Goal: Information Seeking & Learning: Learn about a topic

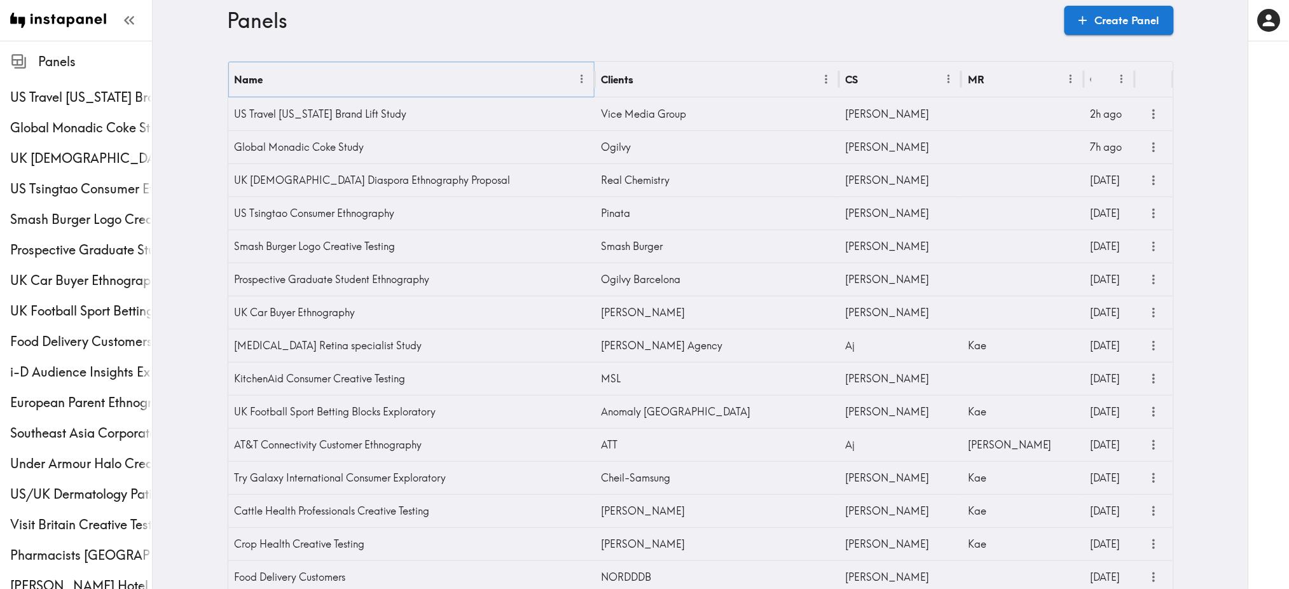
click at [576, 85] on icon "Menu" at bounding box center [582, 79] width 13 height 13
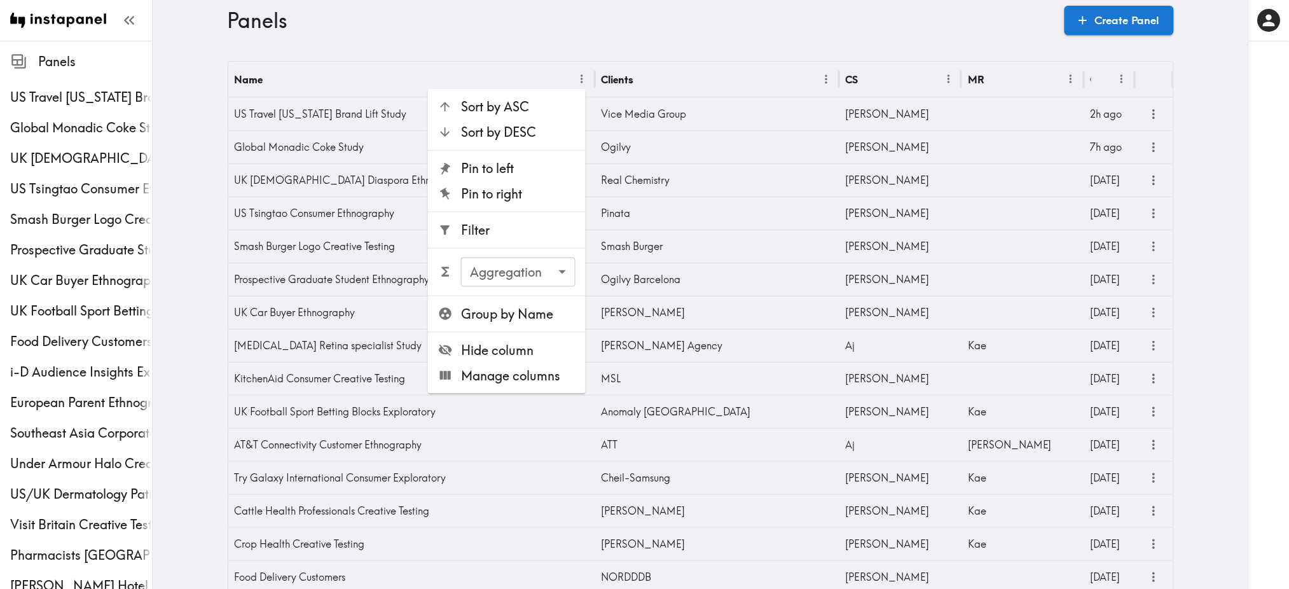
click at [510, 225] on span "Filter" at bounding box center [518, 230] width 115 height 18
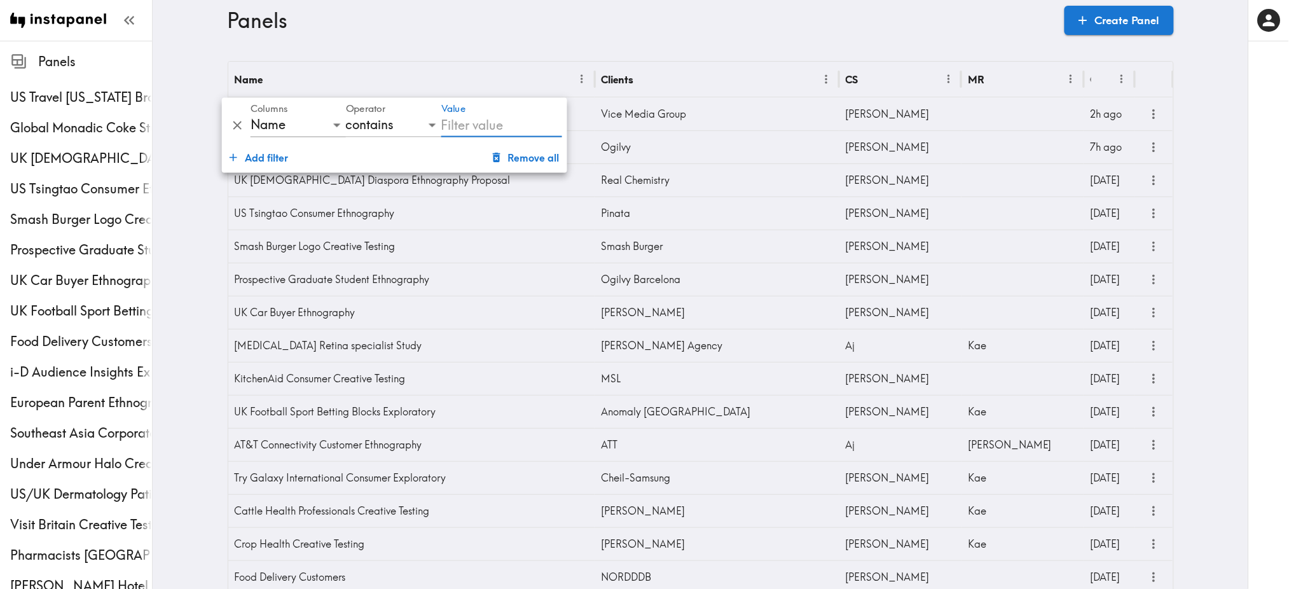
type input "A"
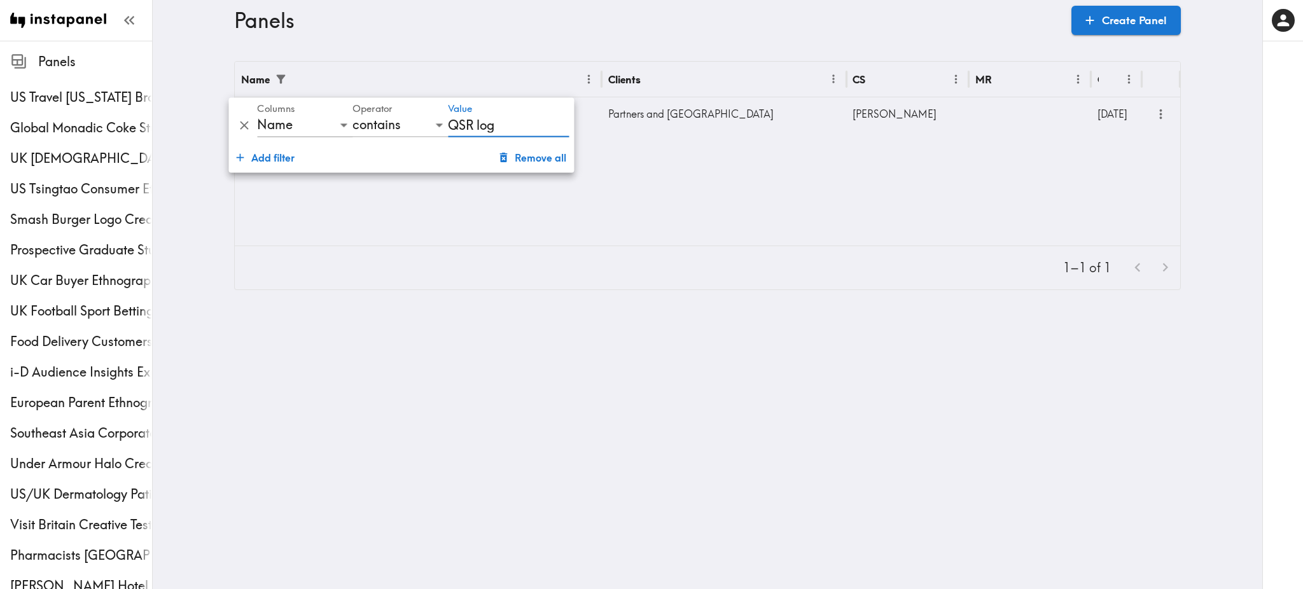
type input "QSR log"
click at [1155, 113] on icon "more" at bounding box center [1160, 114] width 15 height 15
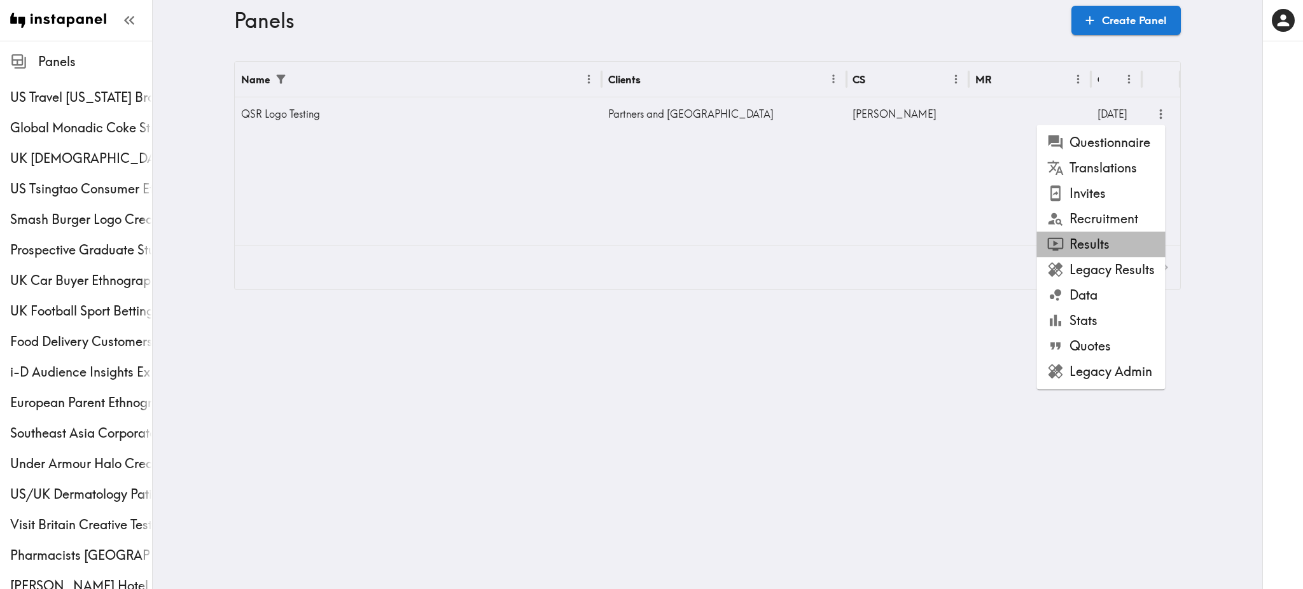
click at [1100, 244] on li "Results" at bounding box center [1100, 244] width 129 height 25
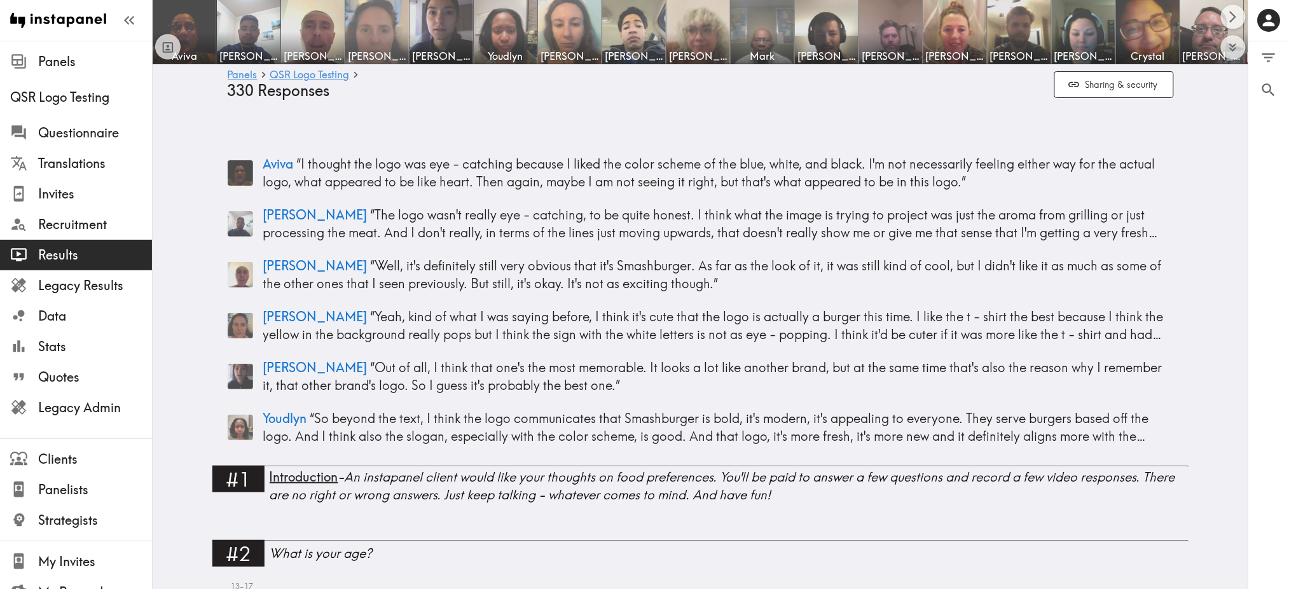
click at [390, 22] on img at bounding box center [377, 32] width 67 height 67
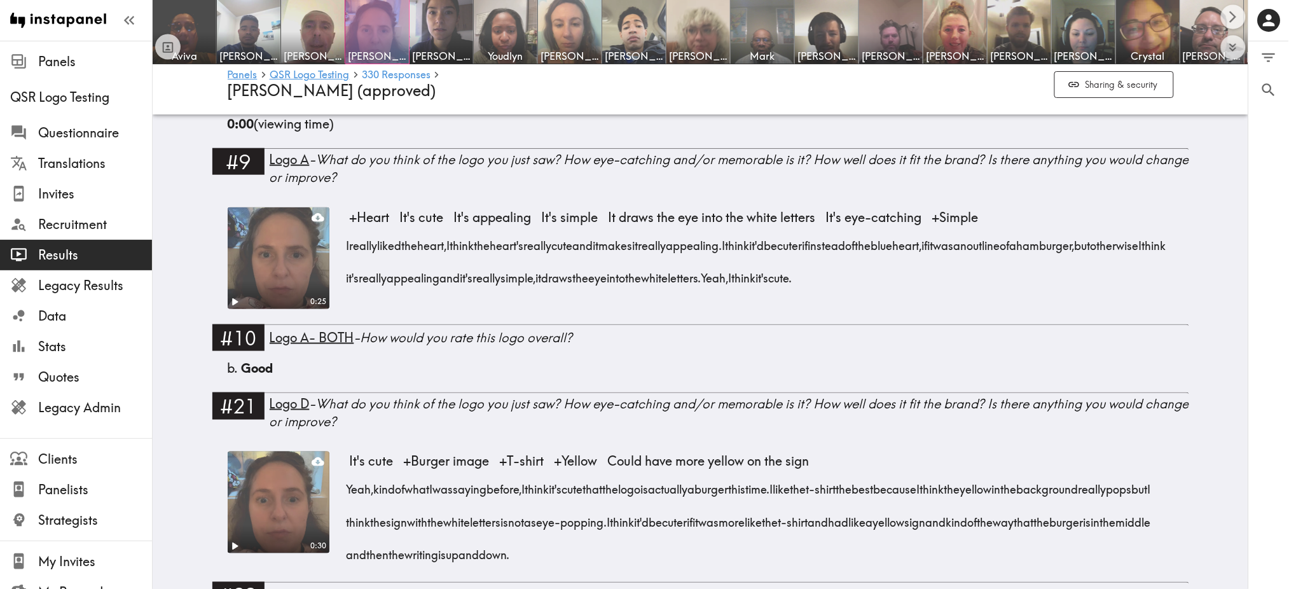
scroll to position [346, 0]
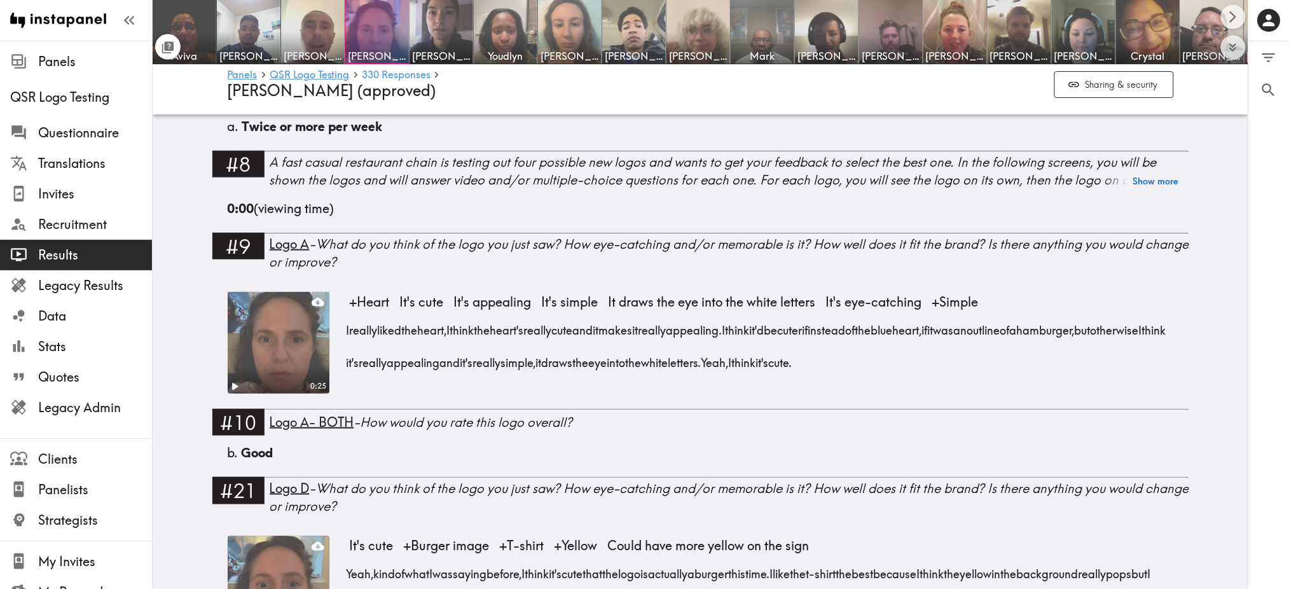
click at [167, 48] on icon "Toggle between responses and questions" at bounding box center [169, 46] width 10 height 10
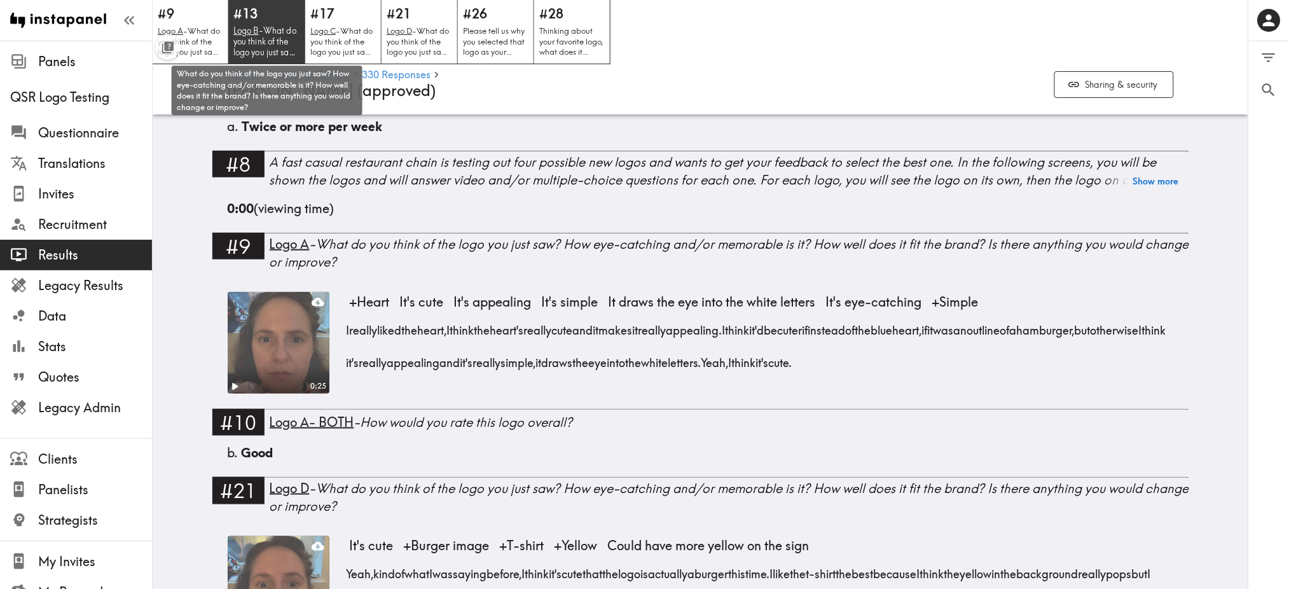
click at [262, 25] on p "Logo B - What do you think of the logo you just saw? How eye-catching and/or me…" at bounding box center [266, 41] width 67 height 32
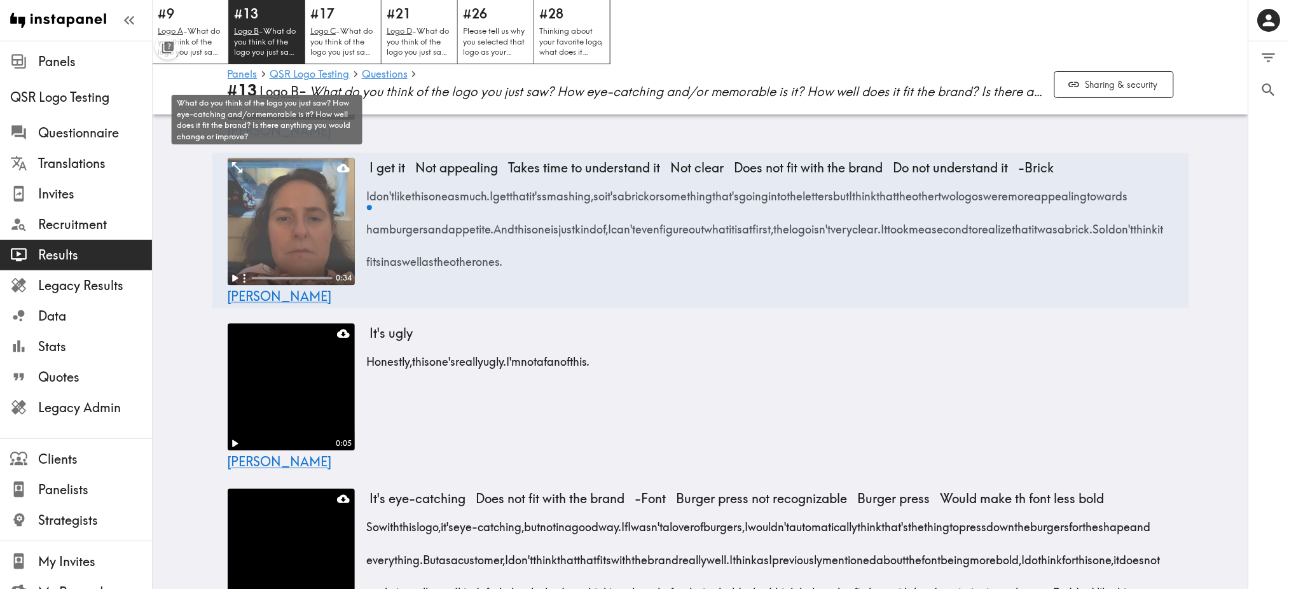
scroll to position [988, 0]
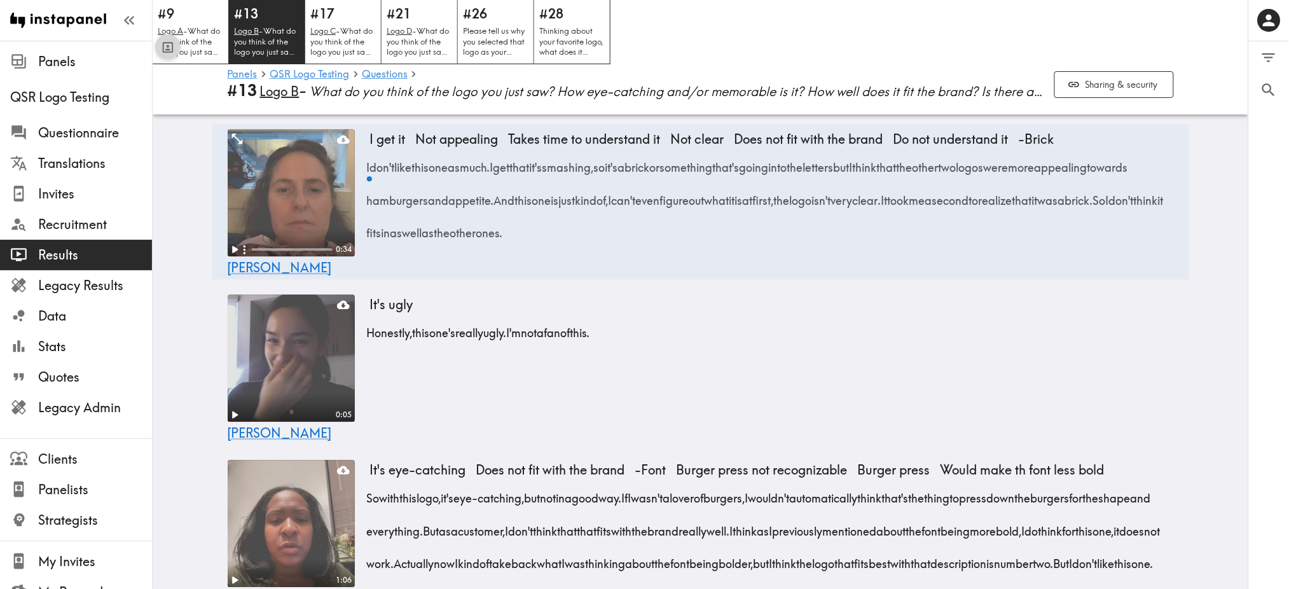
click at [170, 52] on icon "Toggle between responses and questions" at bounding box center [167, 47] width 11 height 11
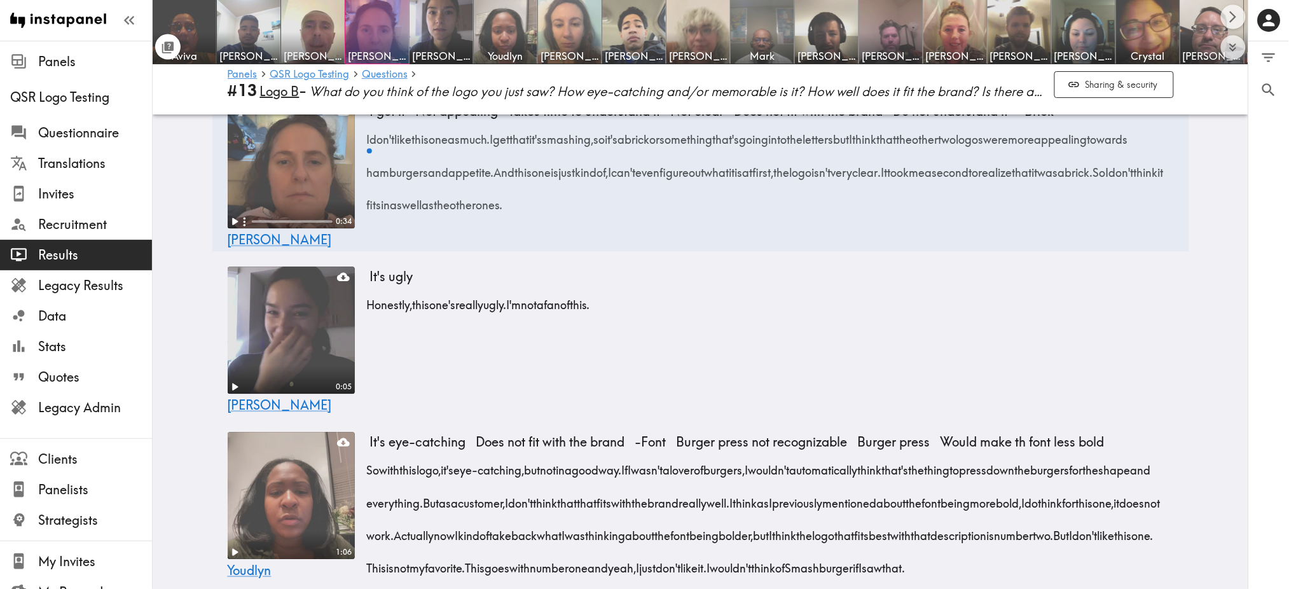
scroll to position [959, 0]
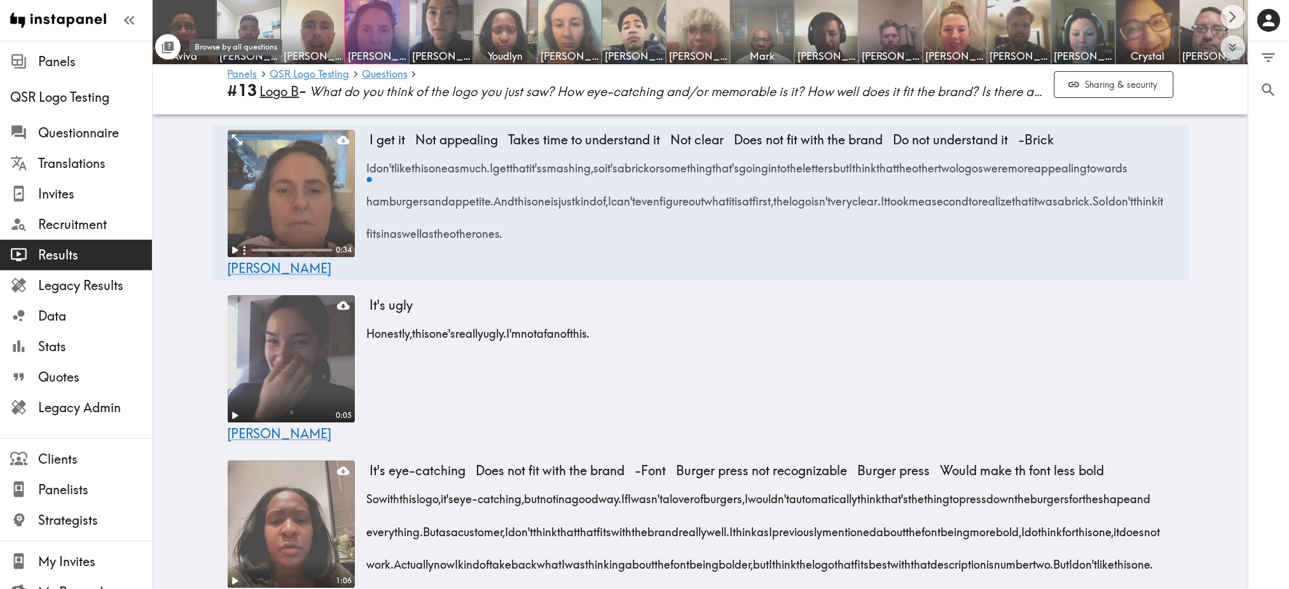
click at [174, 45] on icon "Toggle between responses and questions" at bounding box center [169, 46] width 10 height 10
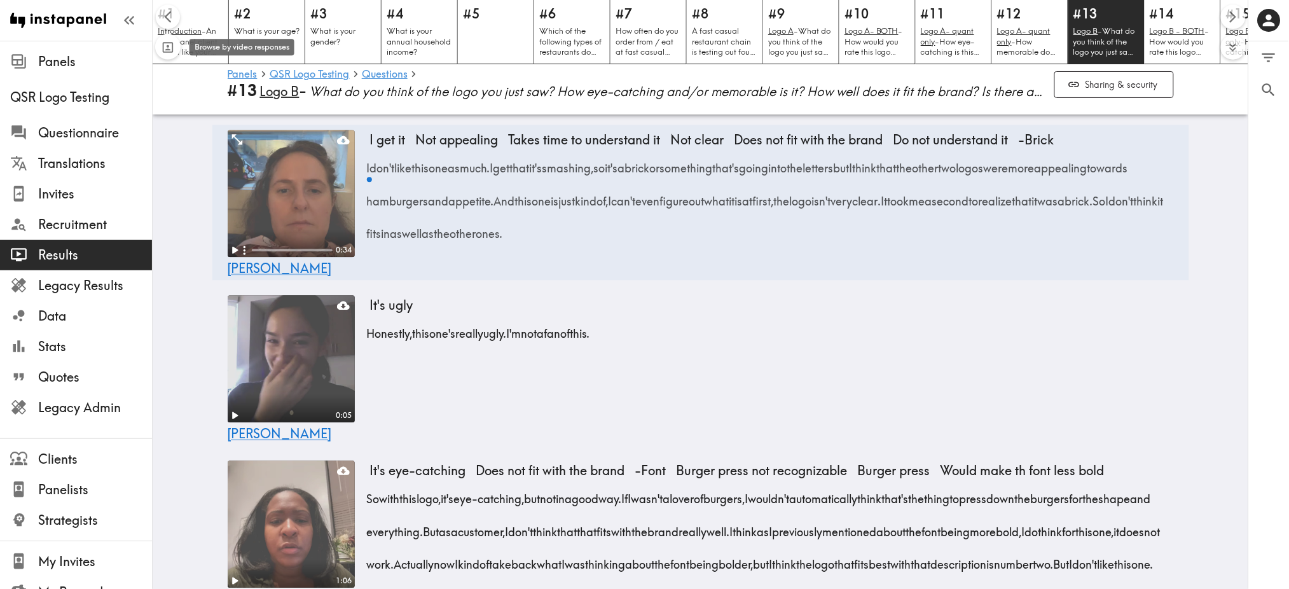
scroll to position [0, 405]
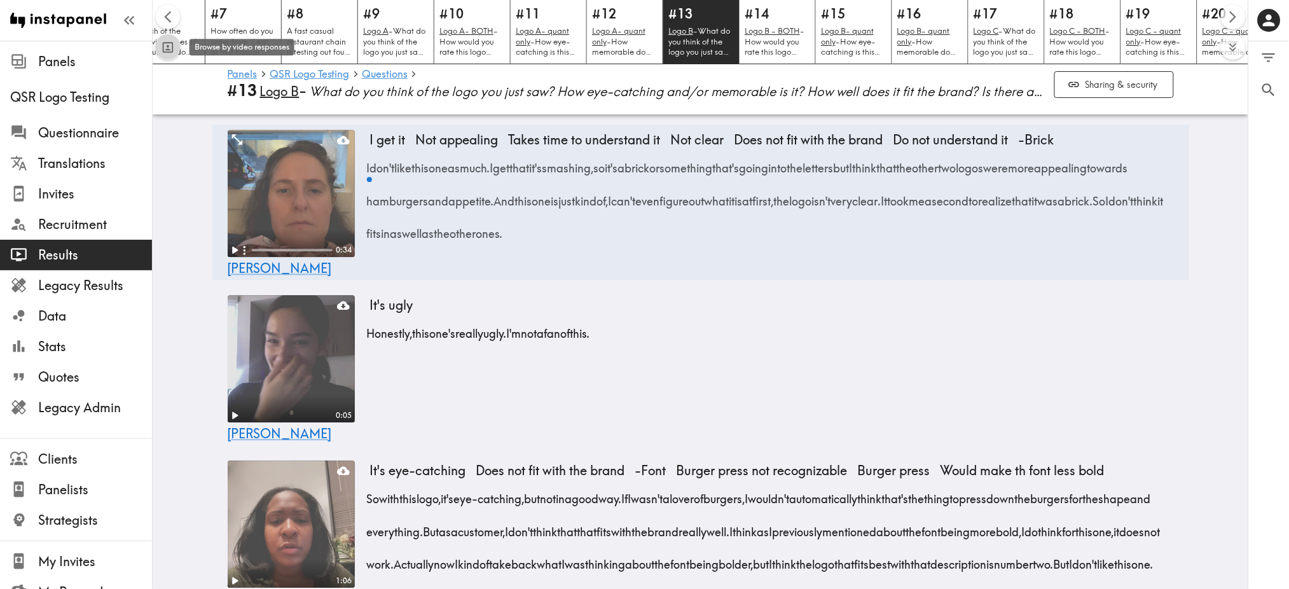
click at [174, 45] on icon "Toggle between responses and questions" at bounding box center [168, 47] width 15 height 15
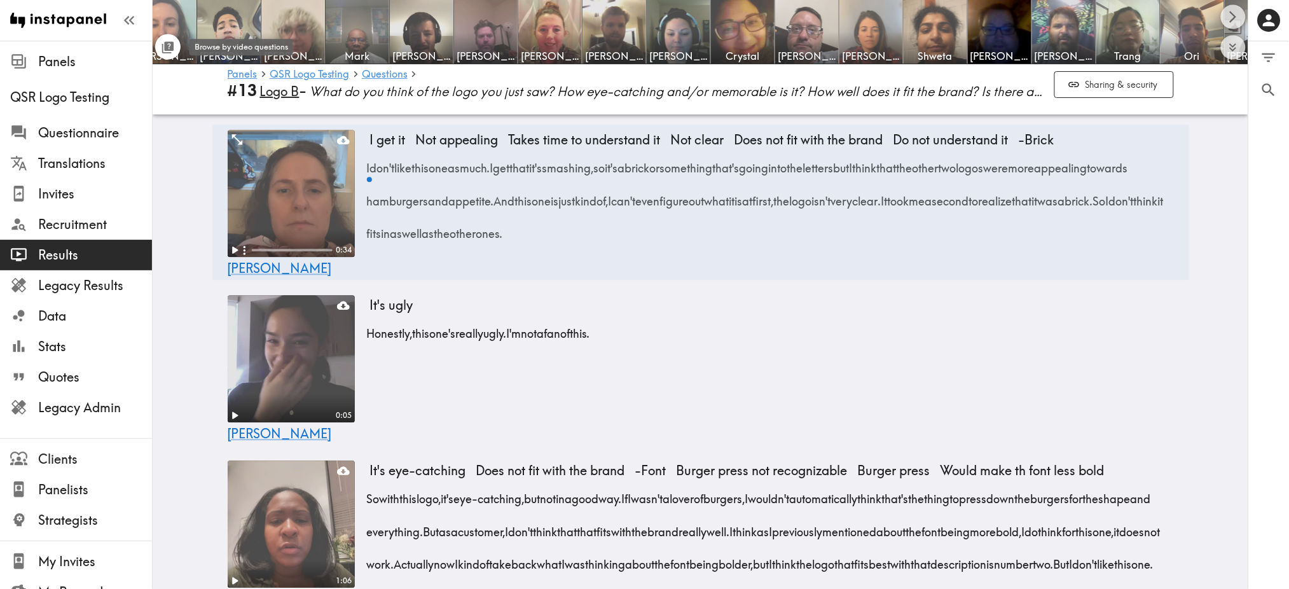
scroll to position [0, 0]
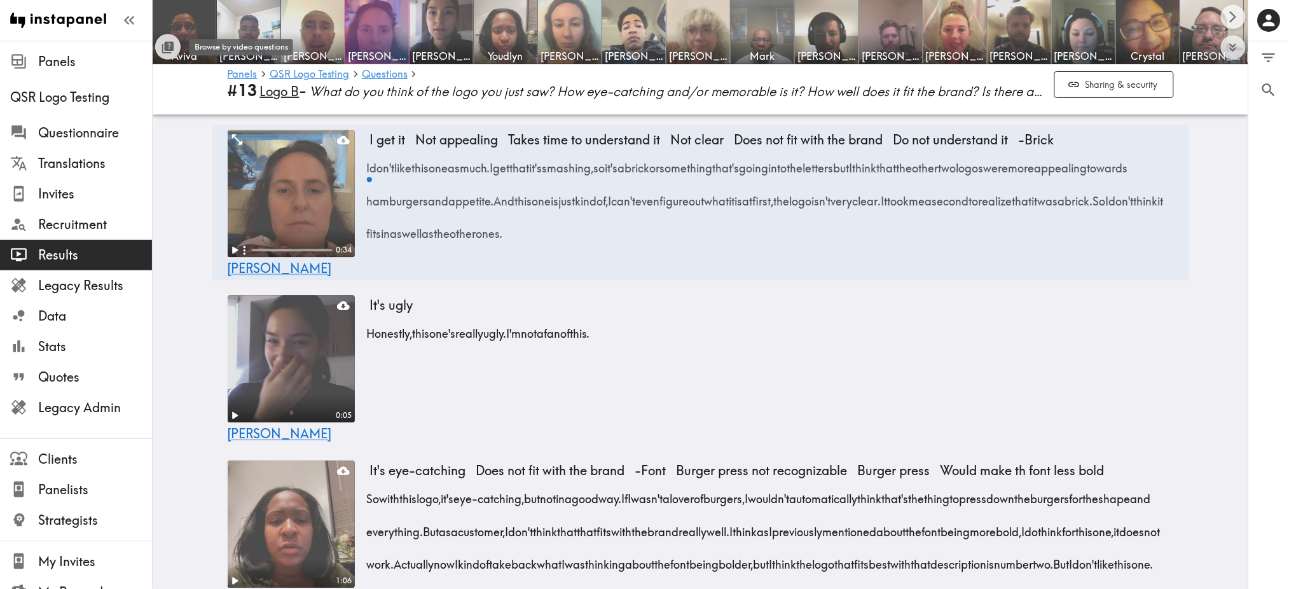
click at [174, 45] on icon "Toggle between responses and questions" at bounding box center [169, 46] width 10 height 10
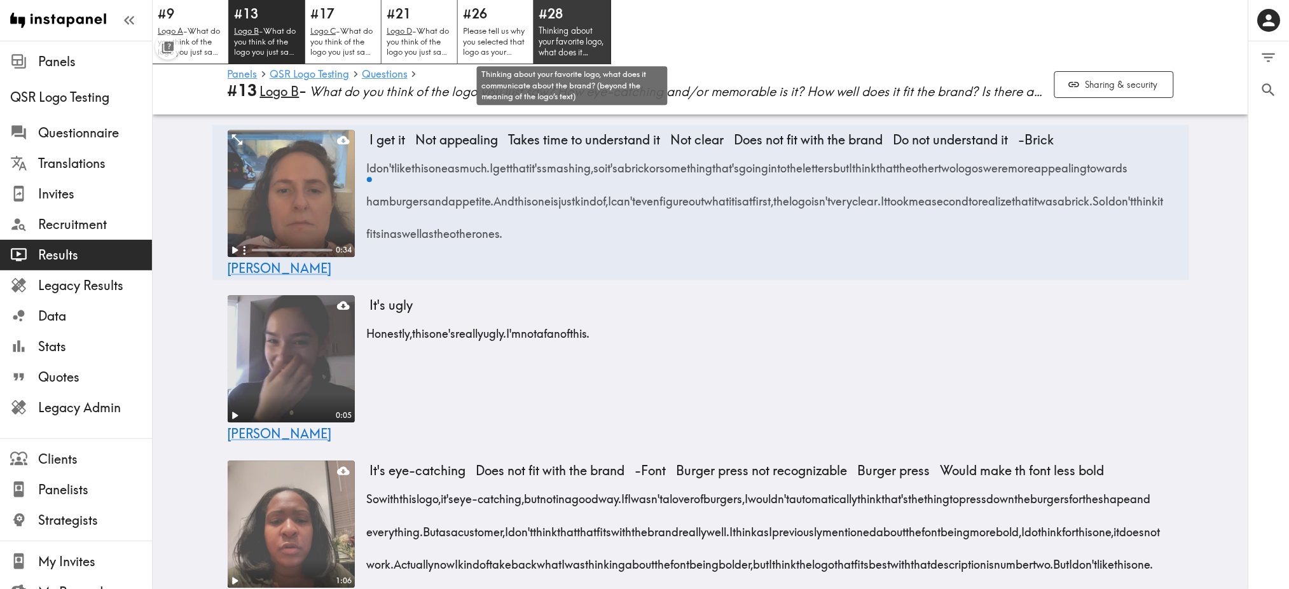
click at [576, 35] on p "Thinking about your favorite logo, what does it communicate about the brand? (b…" at bounding box center [572, 41] width 67 height 32
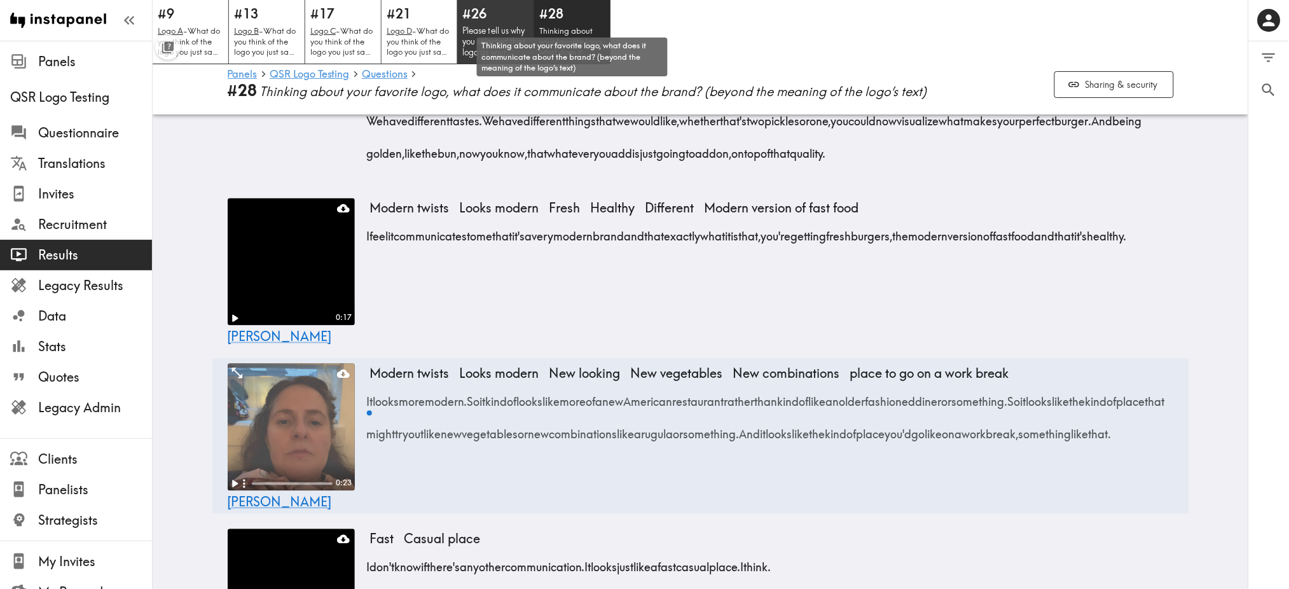
scroll to position [772, 0]
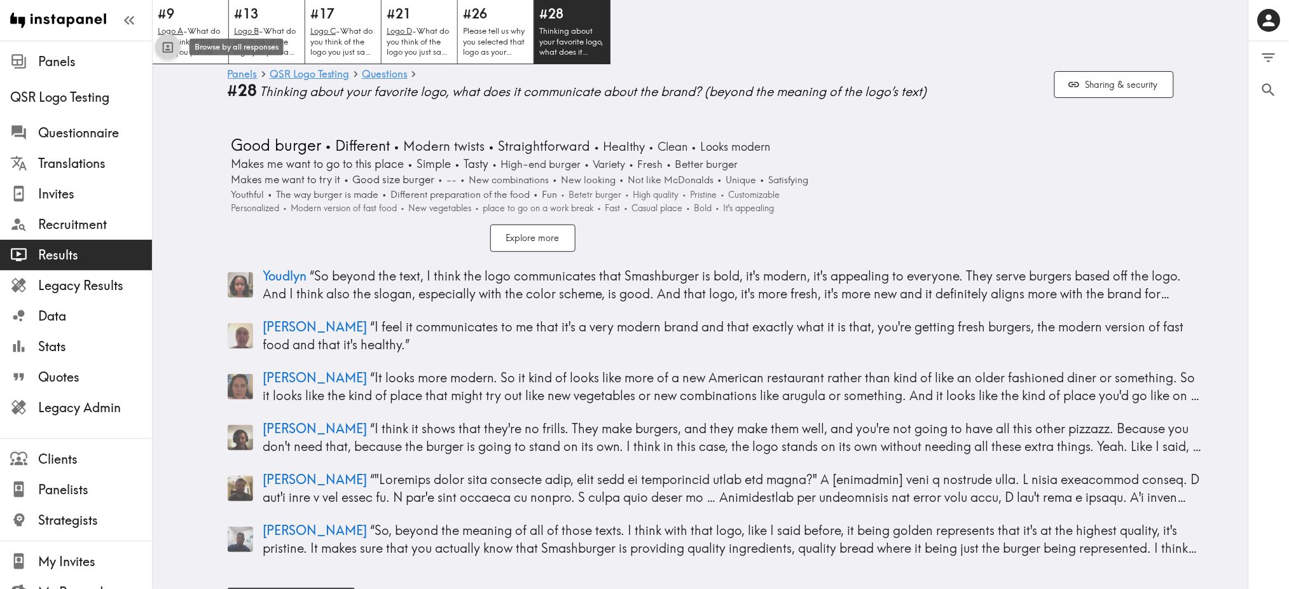
click at [170, 46] on icon "Toggle between responses and questions" at bounding box center [168, 47] width 15 height 15
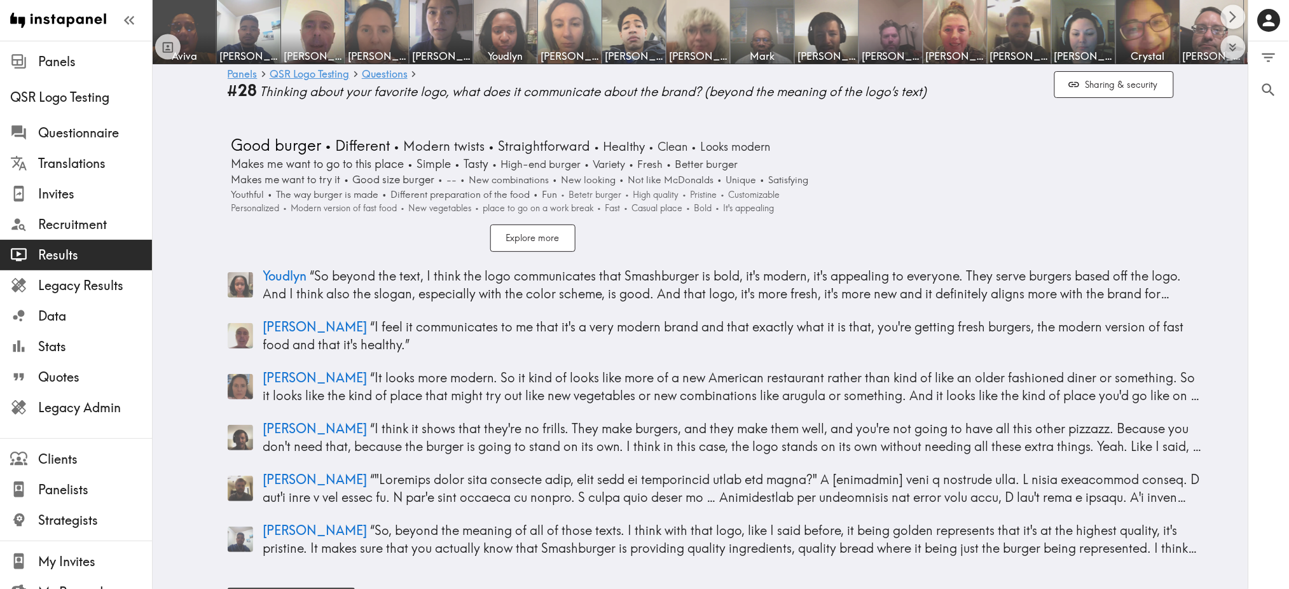
click at [169, 63] on icon "Toggle between responses and questions" at bounding box center [169, 68] width 10 height 10
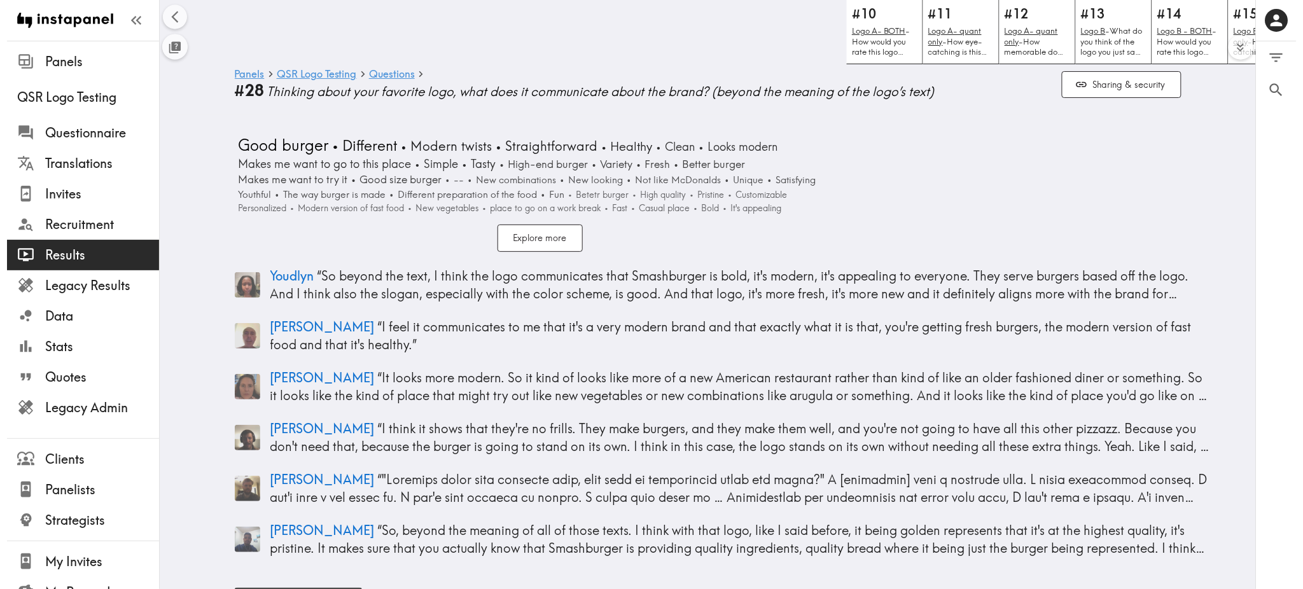
scroll to position [0, 1116]
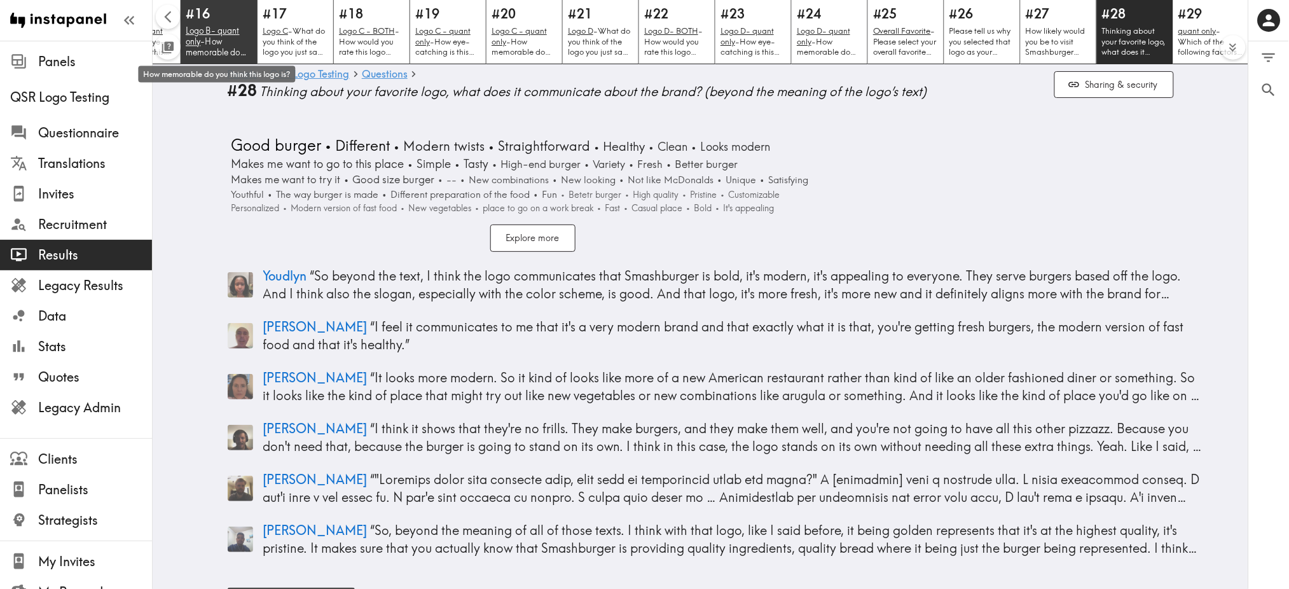
click at [223, 32] on u "Logo B- quant only" at bounding box center [213, 35] width 54 height 21
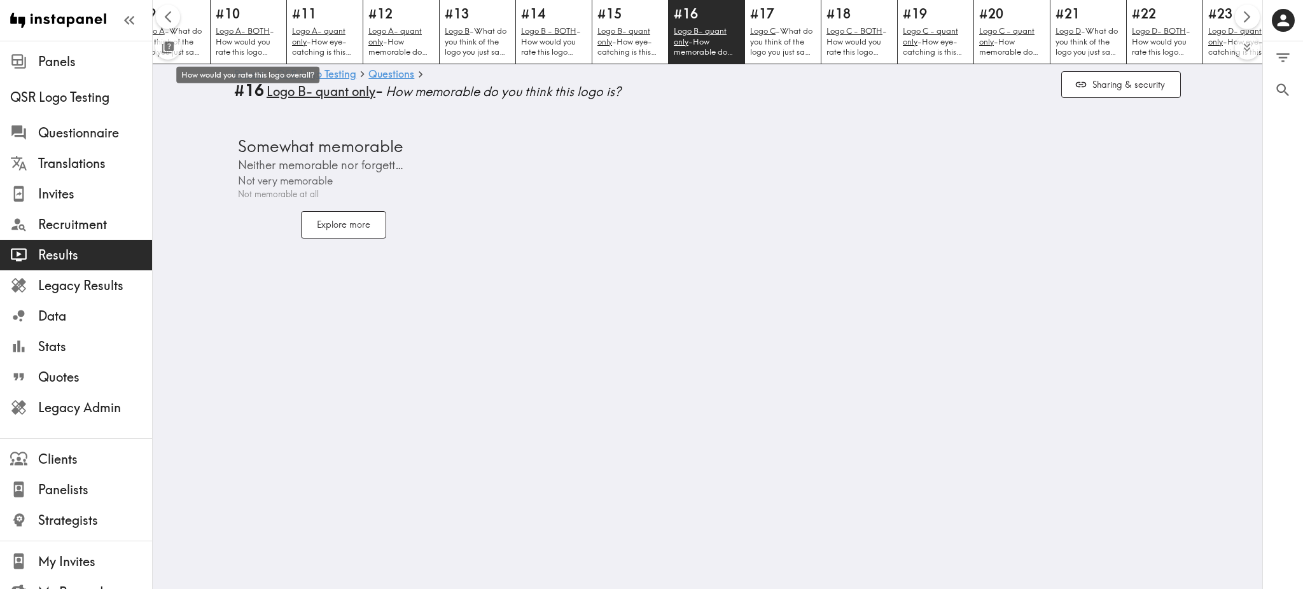
scroll to position [0, 628]
click at [332, 226] on button "Explore more" at bounding box center [343, 224] width 85 height 27
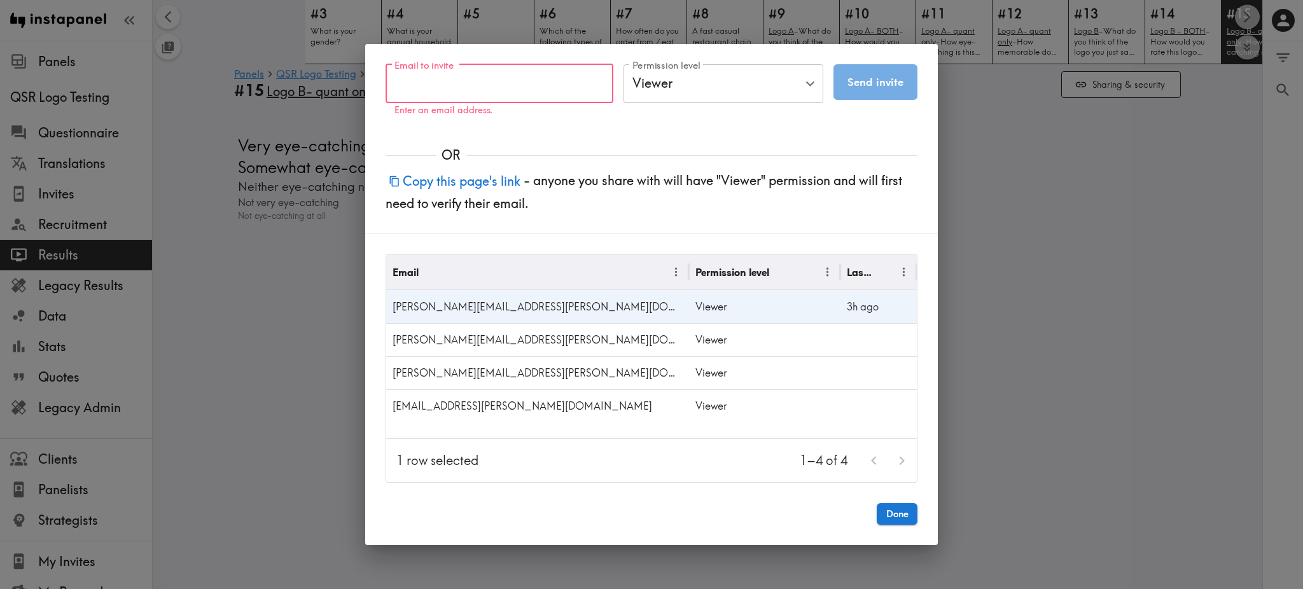
scroll to position [0, 552]
